Goal: Task Accomplishment & Management: Manage account settings

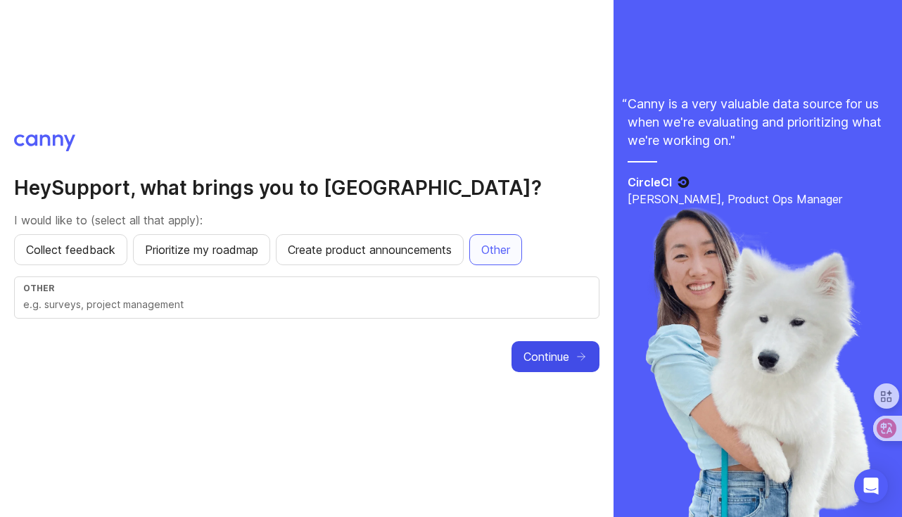
click at [561, 358] on span "Continue" at bounding box center [546, 356] width 46 height 17
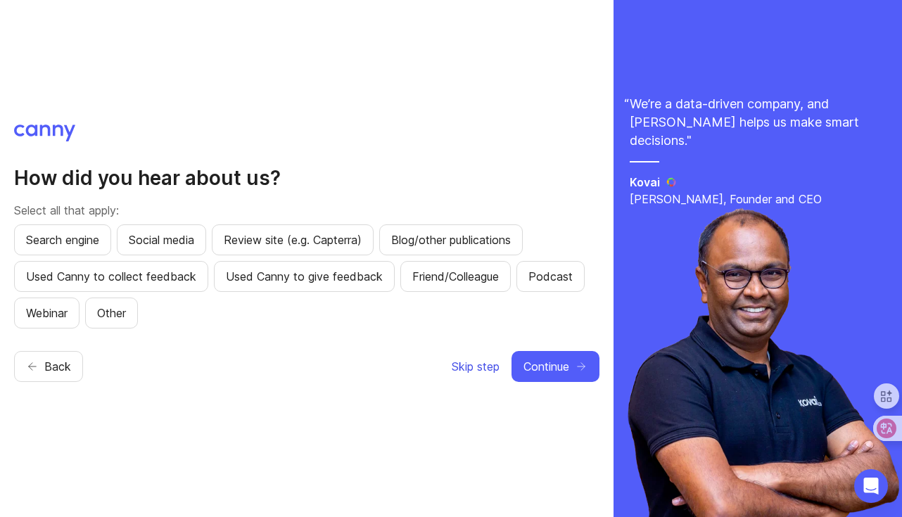
click at [480, 368] on span "Skip step" at bounding box center [476, 366] width 48 height 17
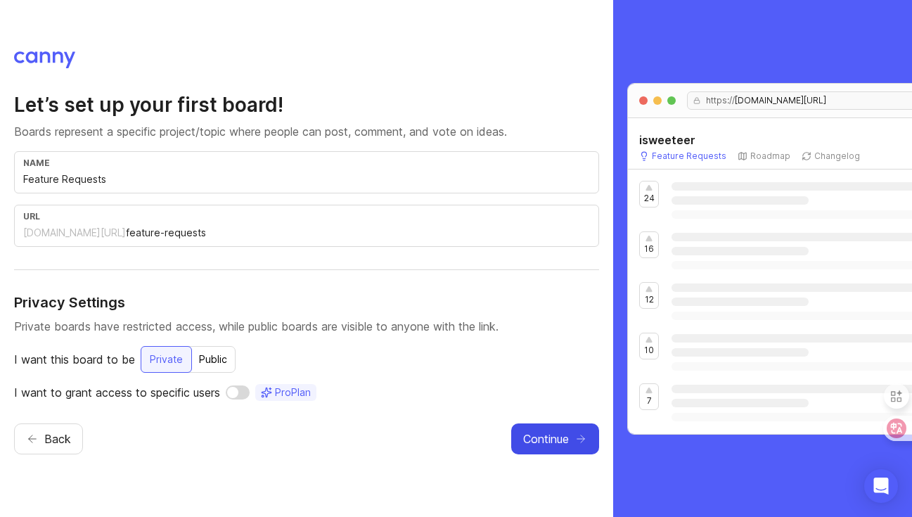
click at [539, 443] on span "Continue" at bounding box center [546, 438] width 46 height 17
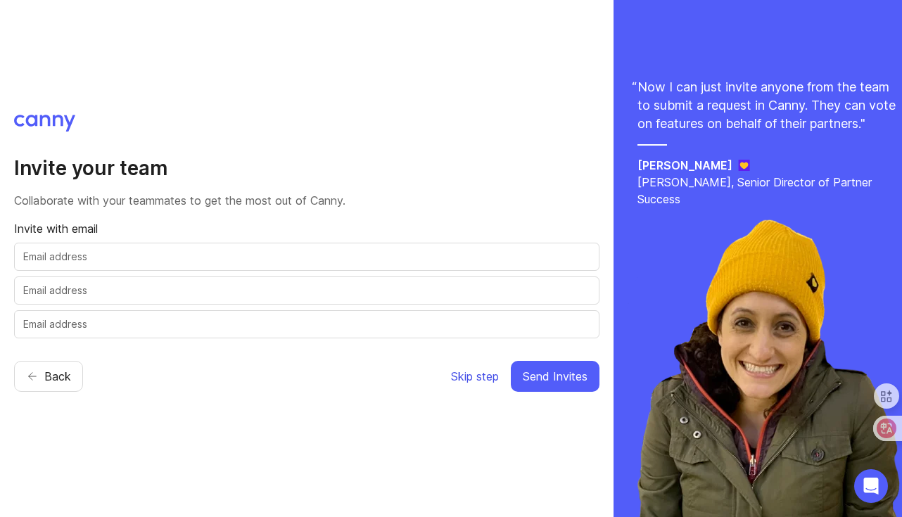
click at [476, 381] on span "Skip step" at bounding box center [475, 376] width 48 height 17
click at [478, 377] on span "Skip step" at bounding box center [475, 376] width 48 height 17
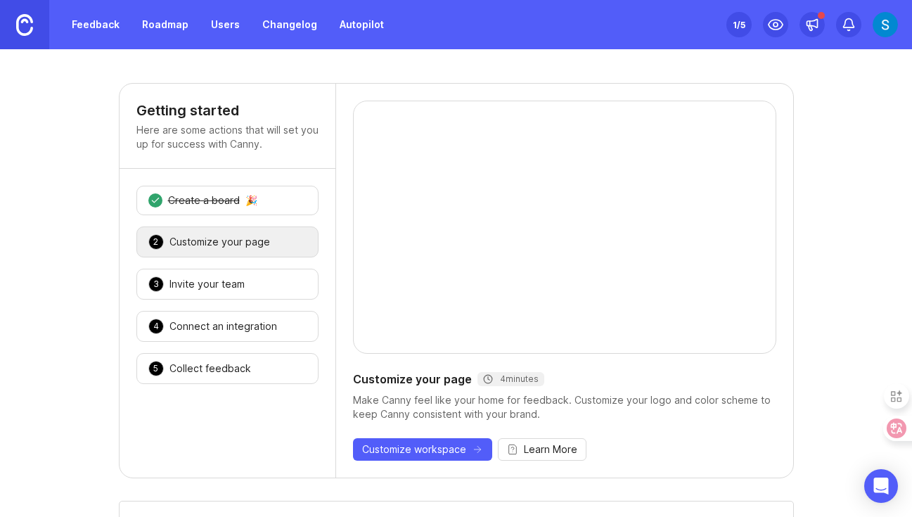
click at [29, 27] on img at bounding box center [24, 25] width 17 height 22
click at [27, 26] on img at bounding box center [24, 25] width 17 height 22
click at [28, 24] on img at bounding box center [24, 25] width 17 height 22
click at [31, 23] on img at bounding box center [24, 25] width 17 height 22
click at [874, 491] on icon "Open Intercom Messenger" at bounding box center [881, 486] width 18 height 18
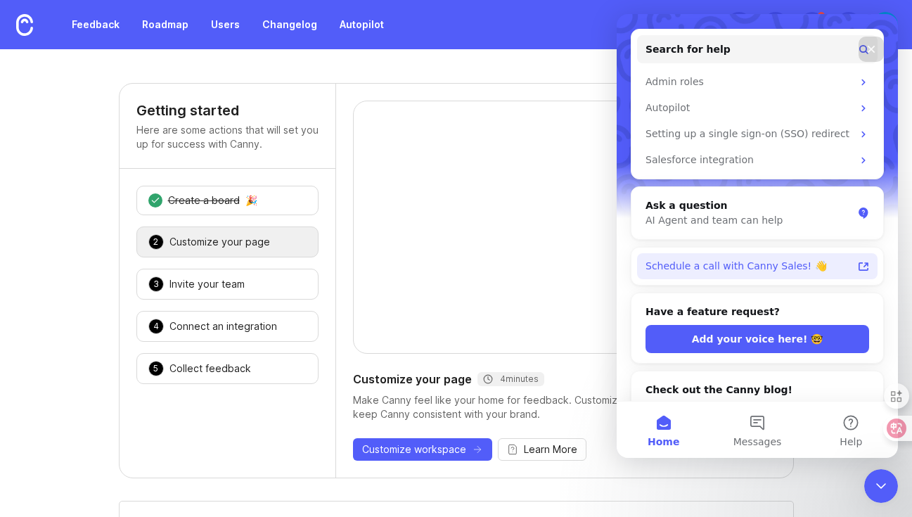
scroll to position [180, 0]
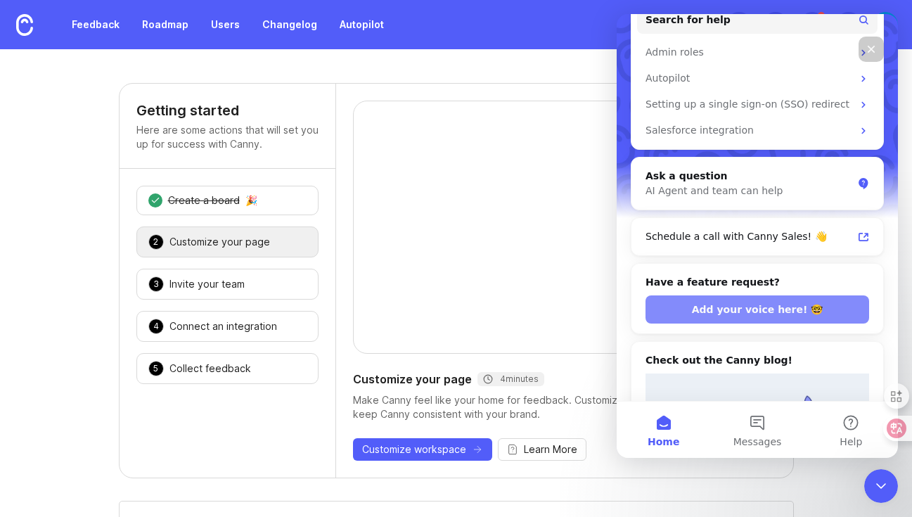
click at [761, 309] on button "Add your voice here! 🤓" at bounding box center [758, 309] width 224 height 28
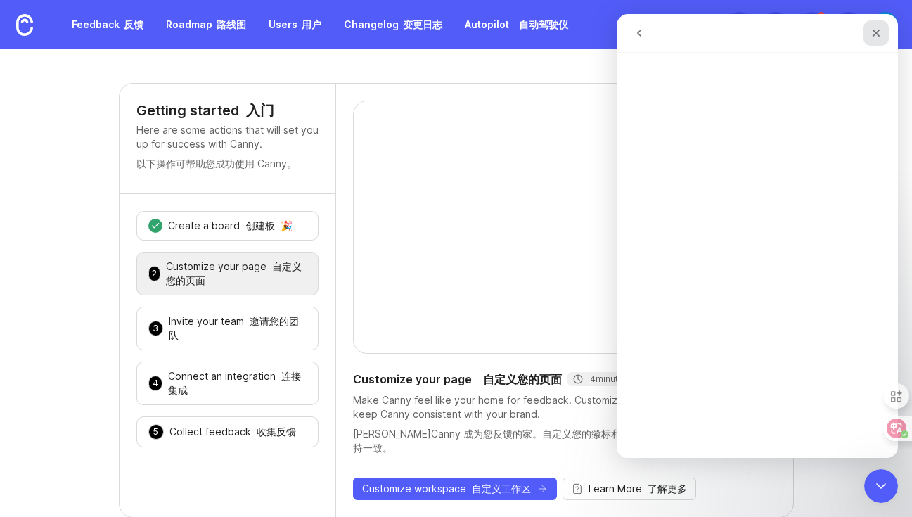
click at [878, 30] on icon "Close" at bounding box center [877, 34] width 8 height 8
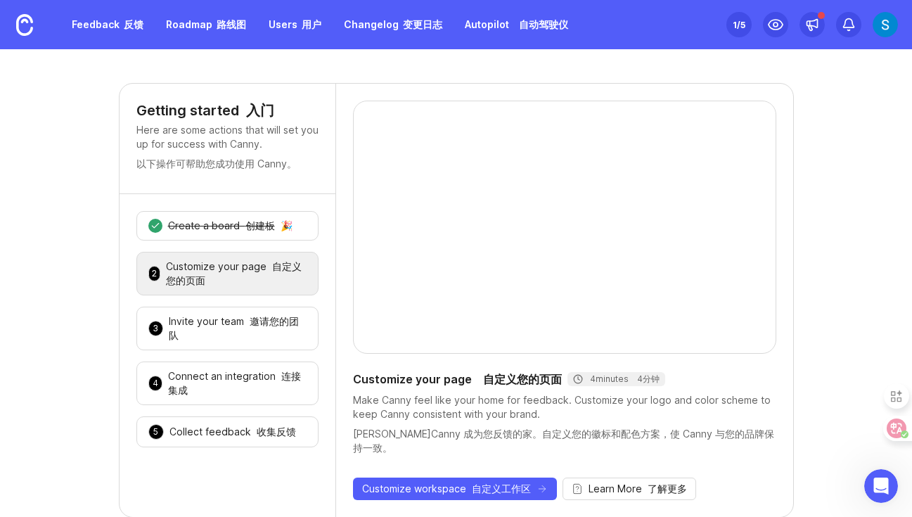
scroll to position [0, 0]
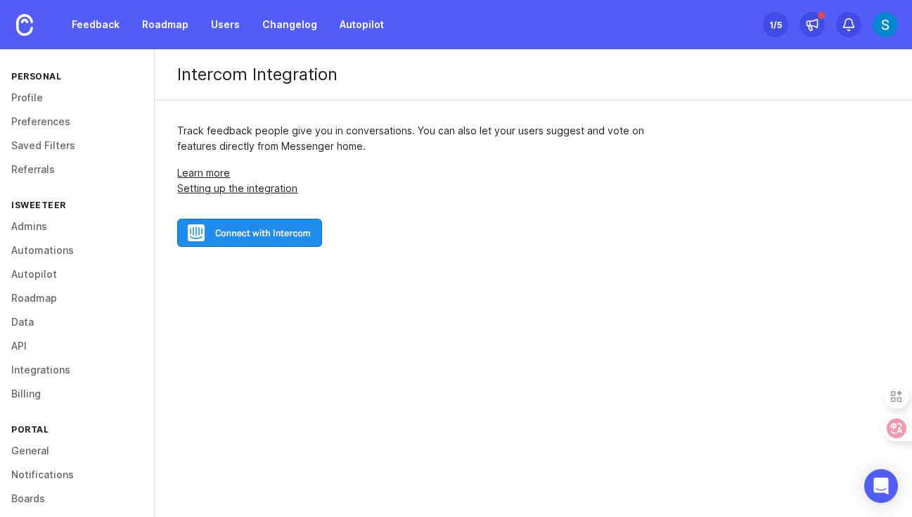
click at [272, 241] on img at bounding box center [249, 233] width 145 height 28
